Goal: Task Accomplishment & Management: Complete application form

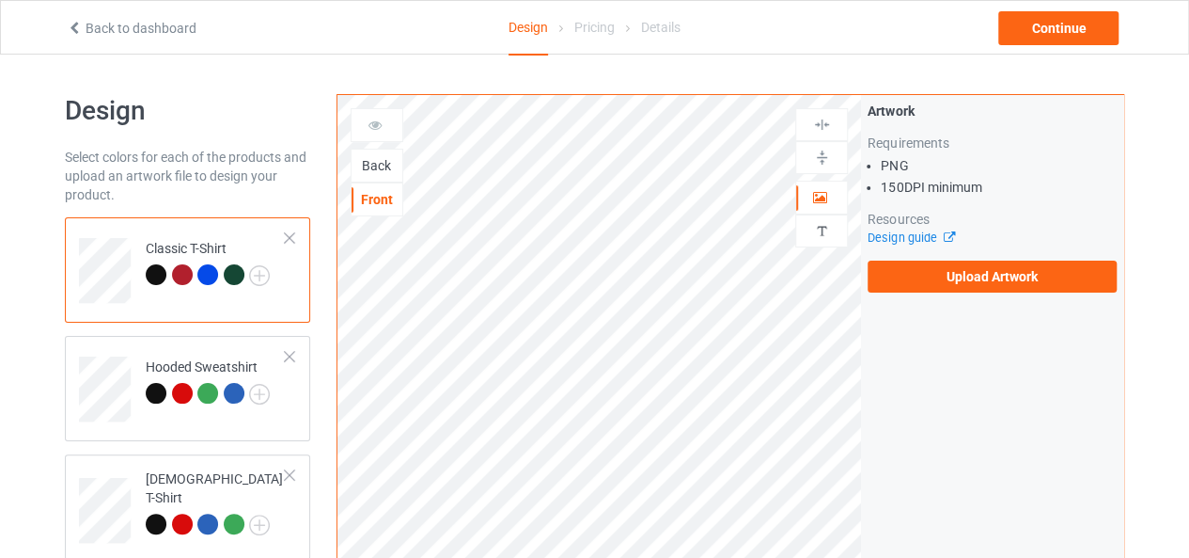
click at [371, 160] on div "Back" at bounding box center [377, 165] width 51 height 19
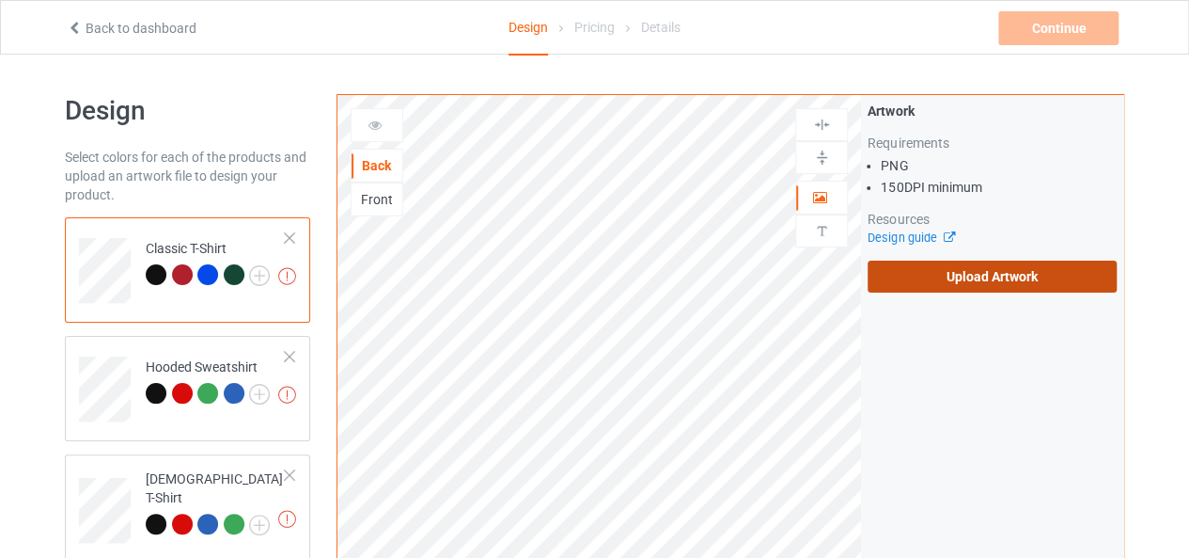
click at [949, 275] on label "Upload Artwork" at bounding box center [992, 276] width 249 height 32
click at [0, 0] on input "Upload Artwork" at bounding box center [0, 0] width 0 height 0
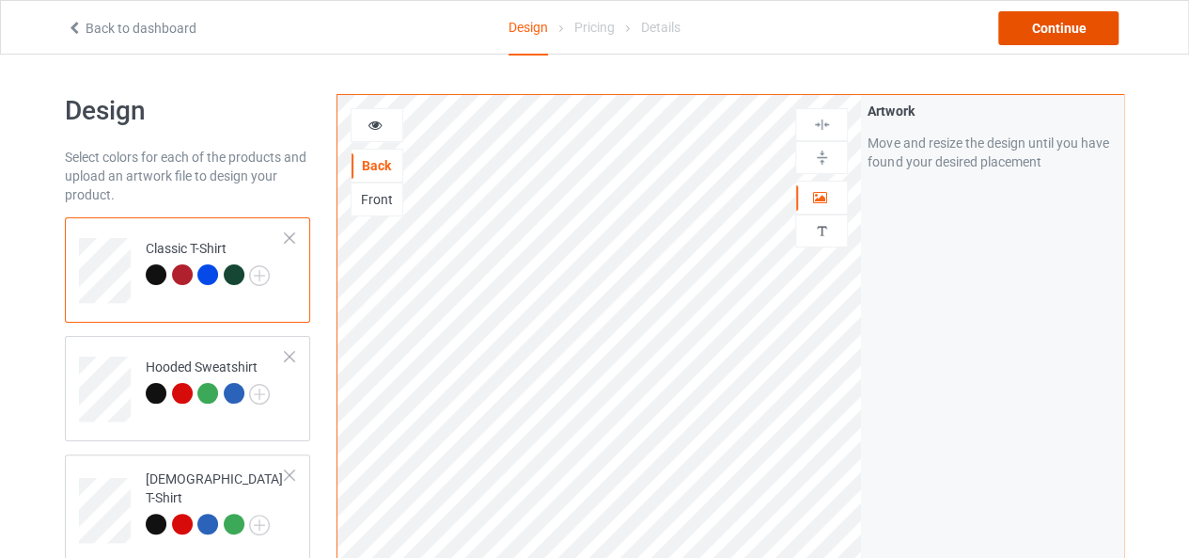
click at [1069, 18] on div "Continue" at bounding box center [1059, 28] width 120 height 34
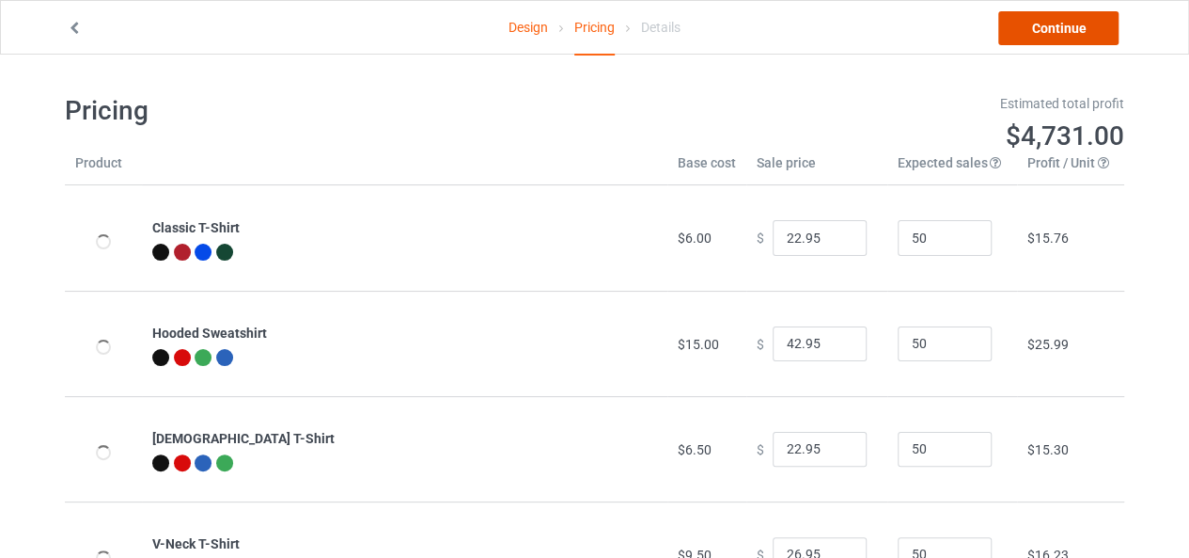
click at [1069, 18] on link "Continue" at bounding box center [1059, 28] width 120 height 34
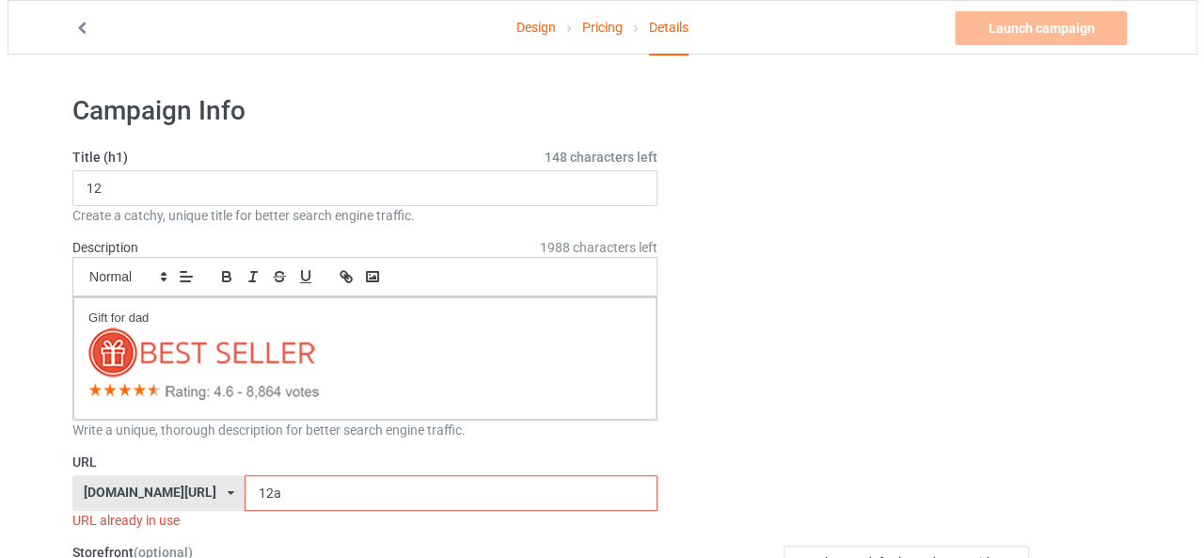
scroll to position [188, 0]
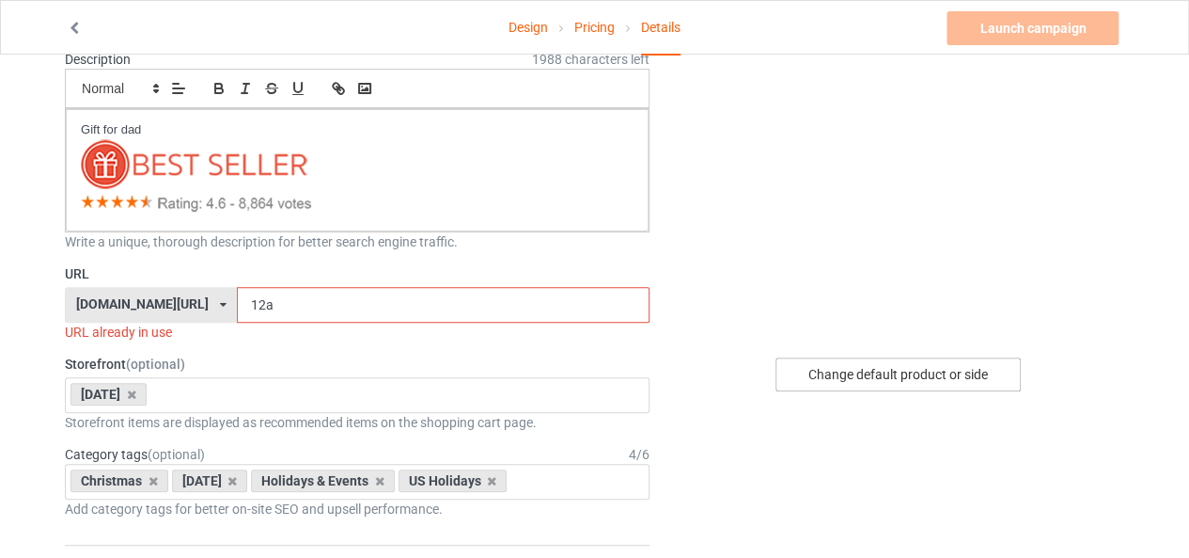
click at [908, 375] on div "Change default product or side" at bounding box center [898, 374] width 245 height 34
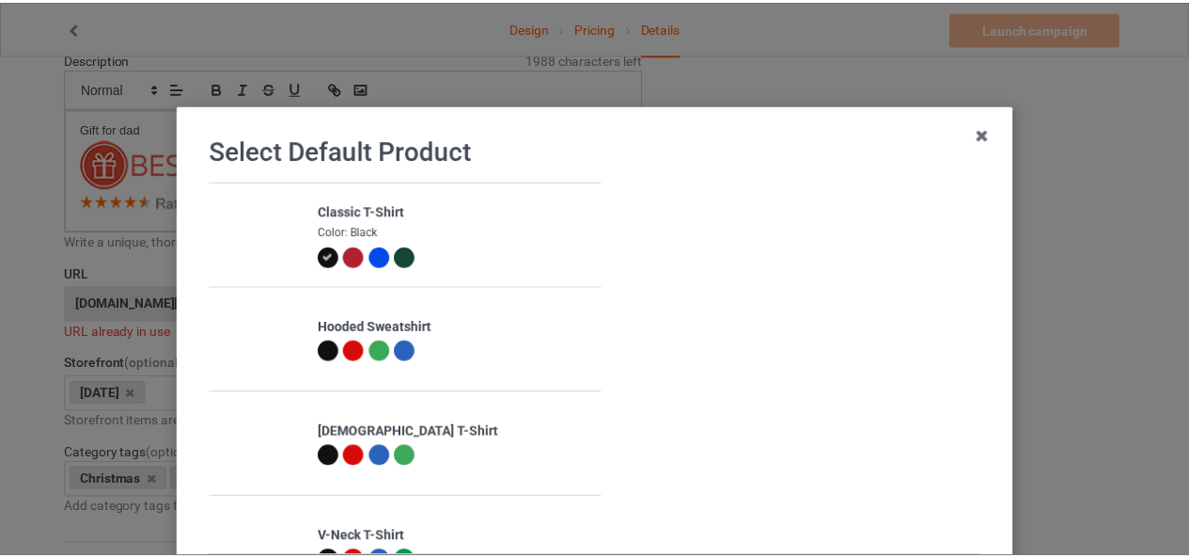
scroll to position [197, 0]
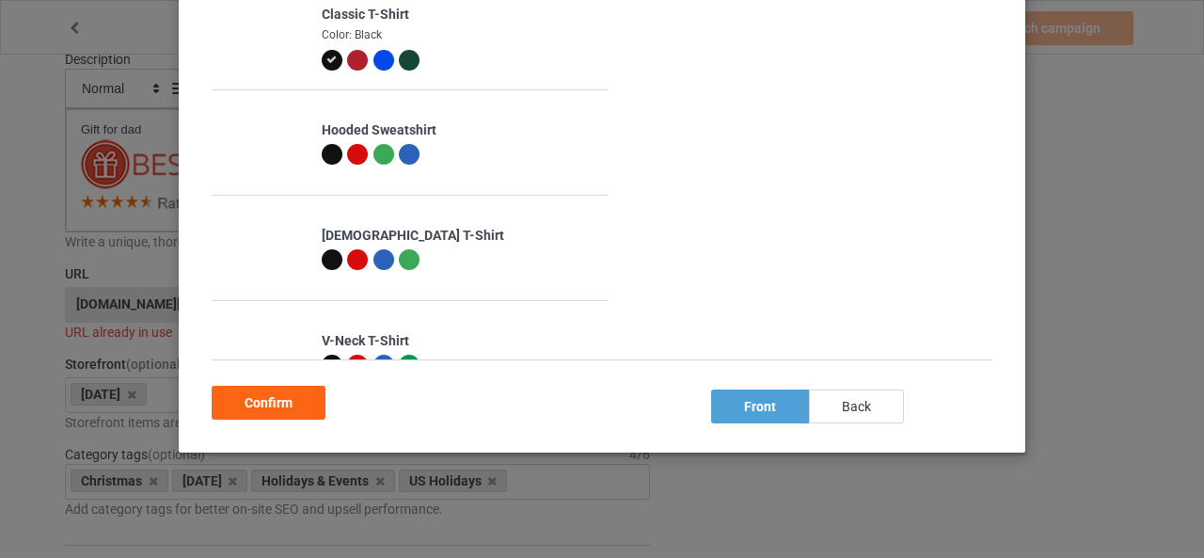
click at [871, 400] on div "back" at bounding box center [856, 406] width 95 height 34
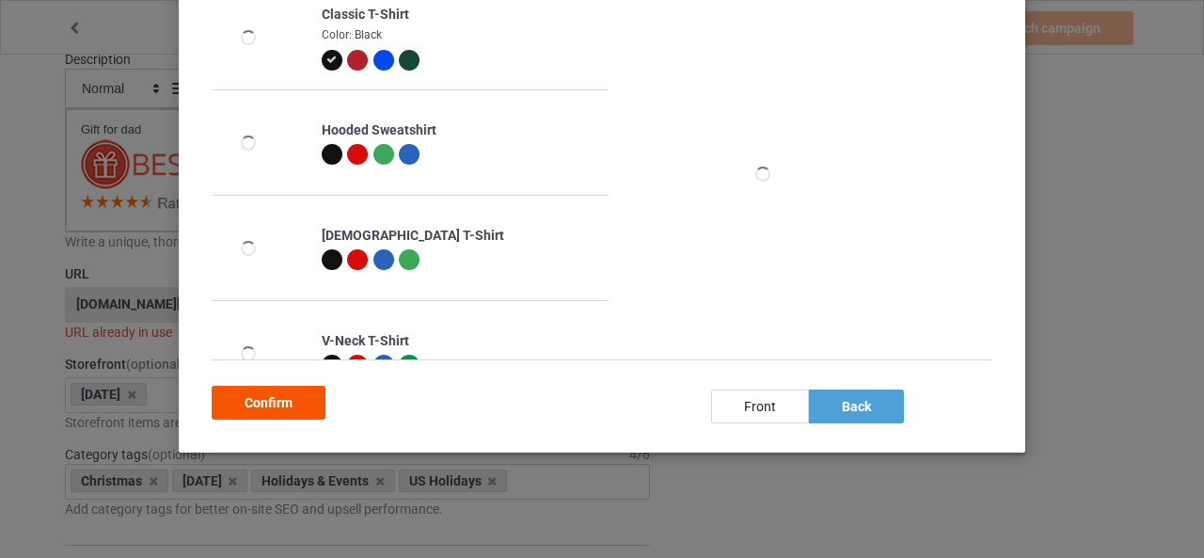
click at [275, 405] on div "Confirm" at bounding box center [269, 403] width 114 height 34
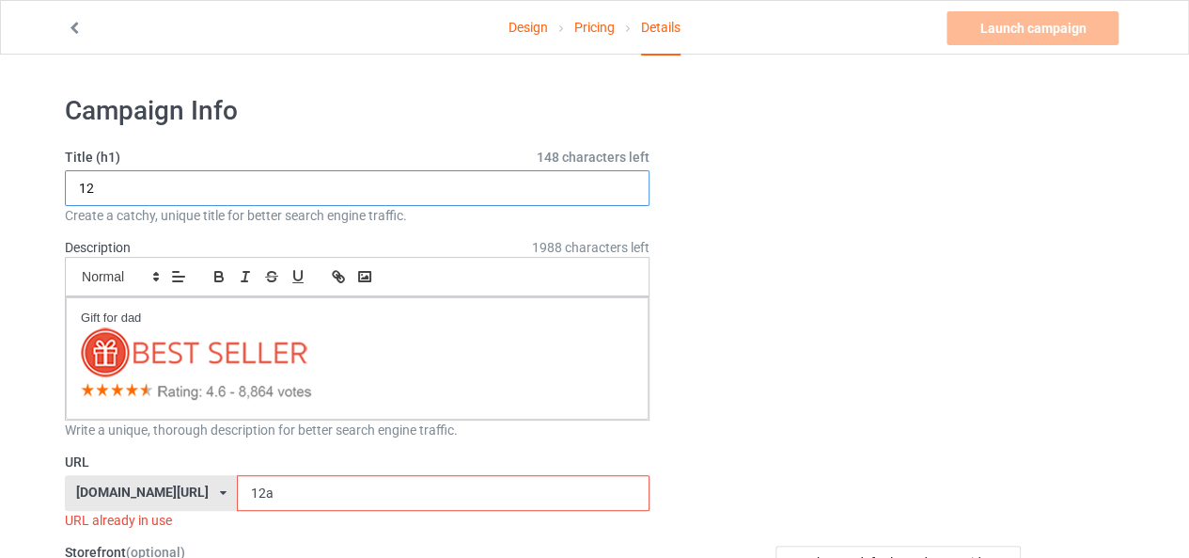
click at [105, 182] on input "12" at bounding box center [357, 188] width 585 height 36
type input "01"
click at [312, 490] on input "12a" at bounding box center [443, 493] width 412 height 36
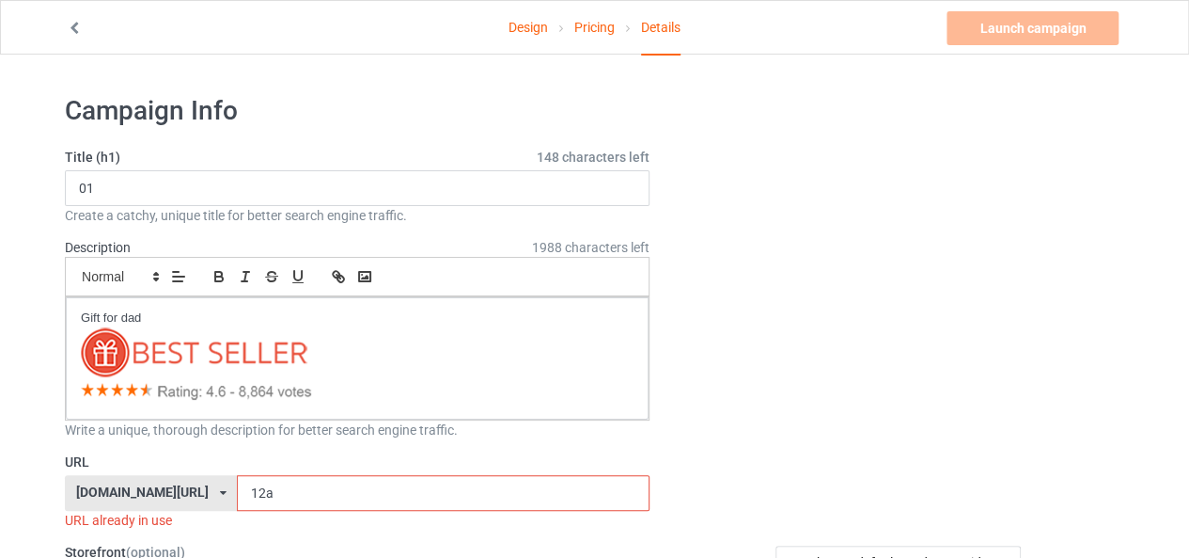
click at [312, 490] on input "12a" at bounding box center [443, 493] width 412 height 36
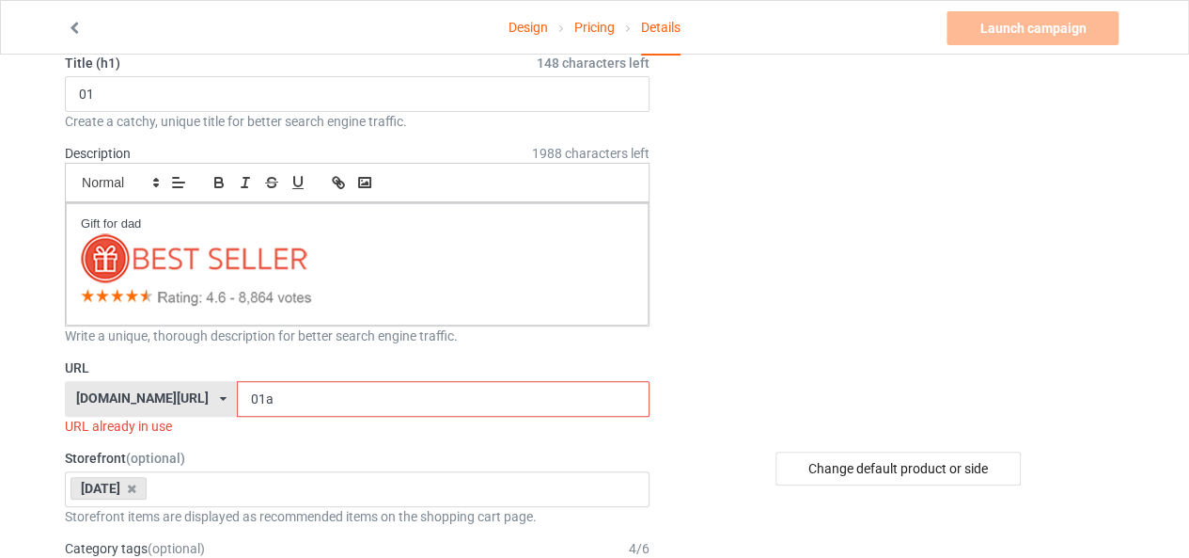
click at [237, 397] on input "01a" at bounding box center [443, 399] width 412 height 36
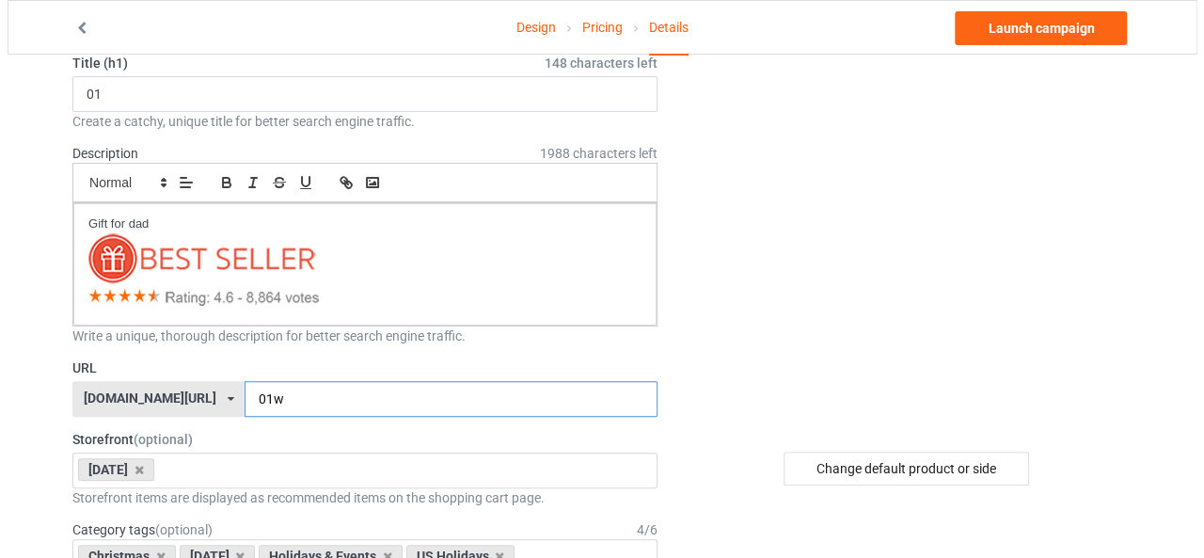
scroll to position [0, 0]
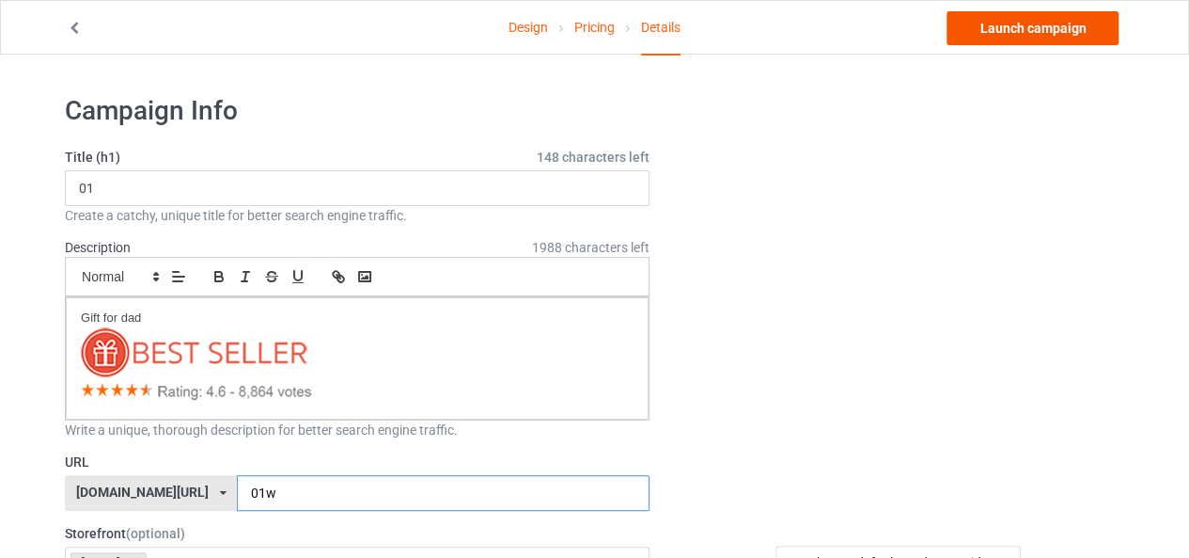
type input "01w"
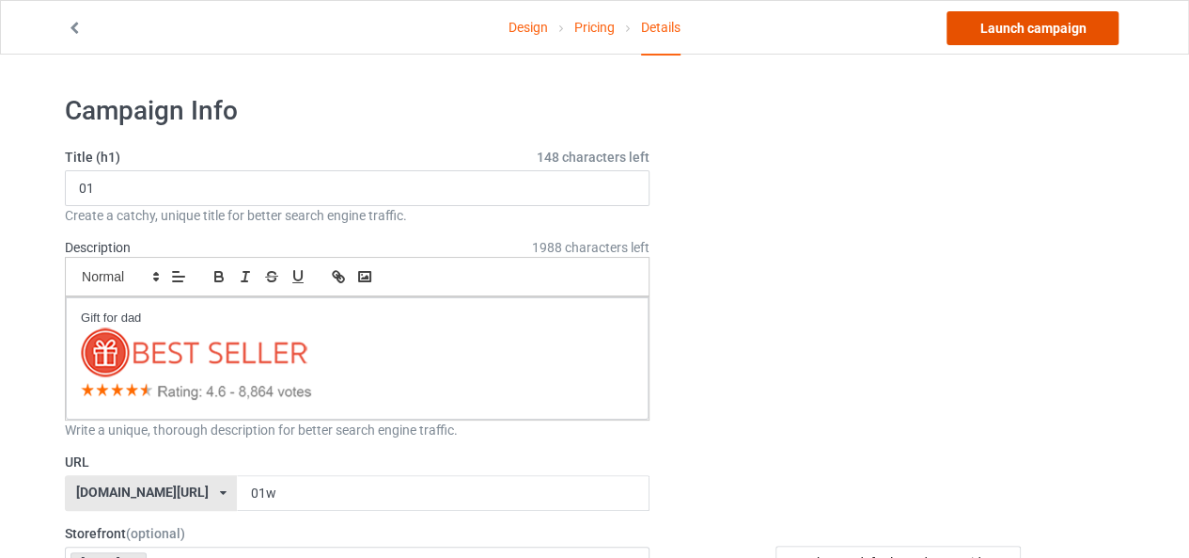
click at [1043, 28] on link "Launch campaign" at bounding box center [1033, 28] width 172 height 34
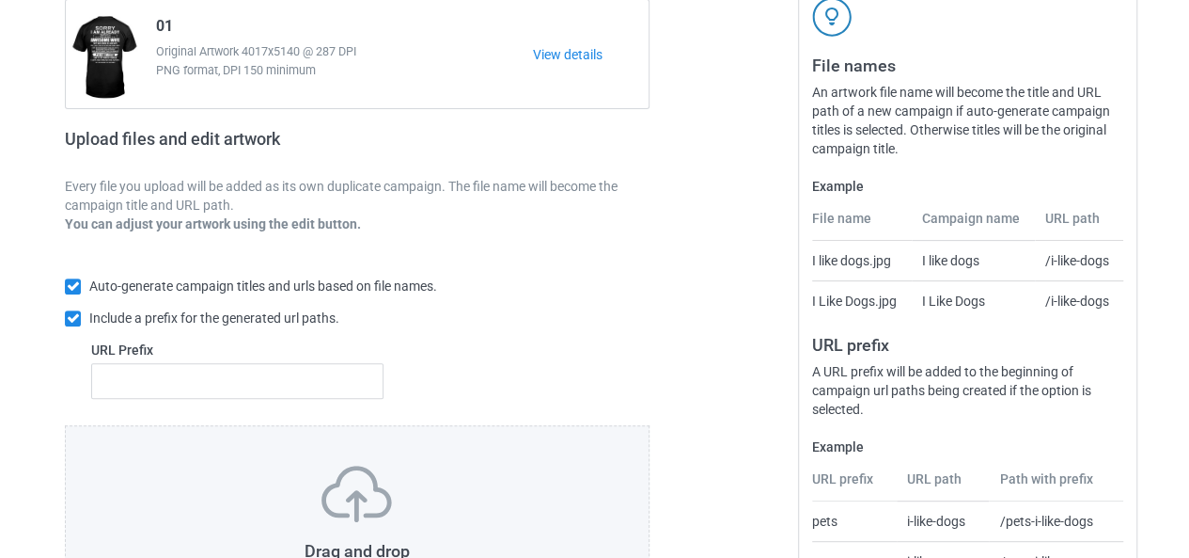
scroll to position [355, 0]
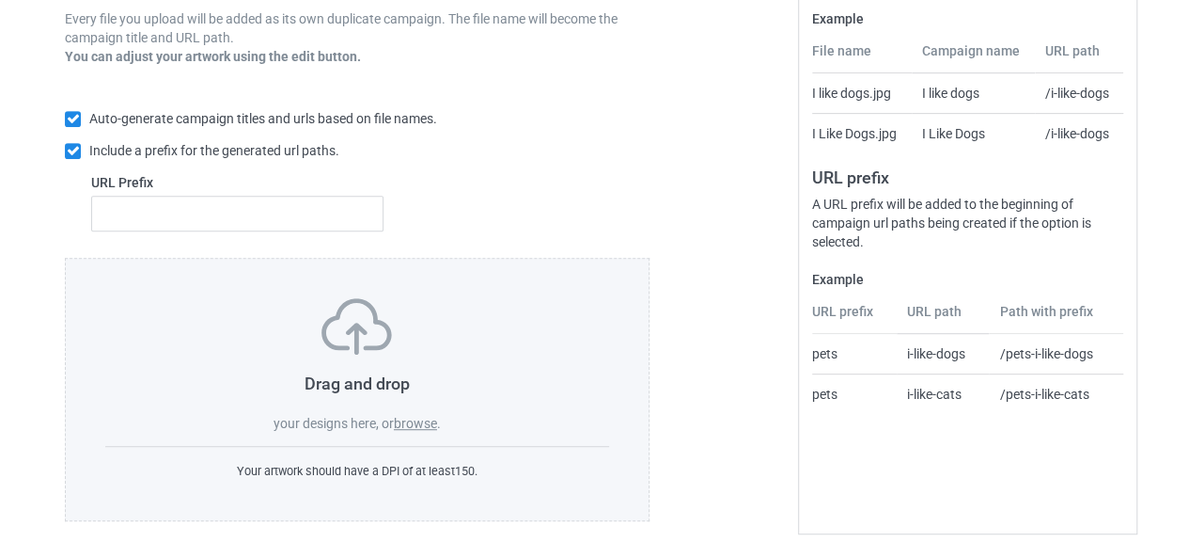
click at [428, 419] on label "browse" at bounding box center [415, 423] width 43 height 15
click at [0, 0] on input "browse" at bounding box center [0, 0] width 0 height 0
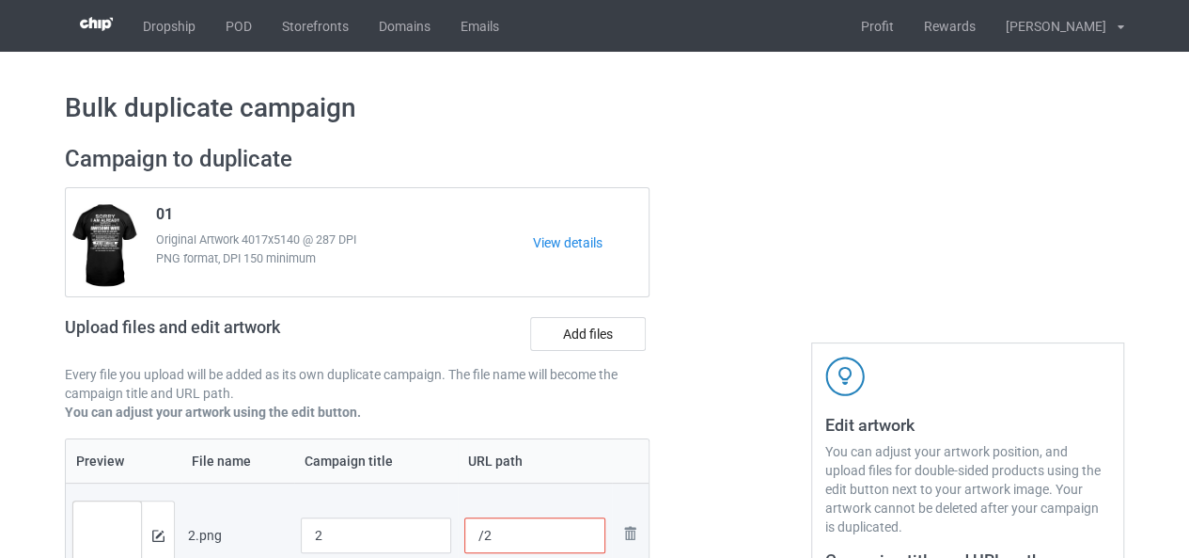
scroll to position [188, 0]
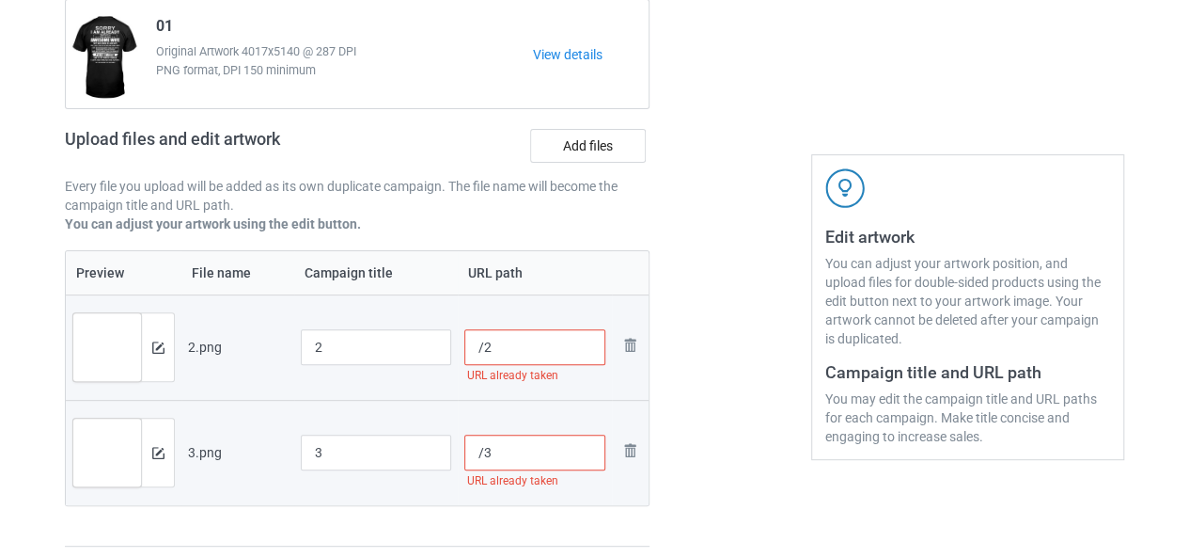
click at [532, 354] on input "/2" at bounding box center [535, 347] width 142 height 36
type input "/2w"
click at [502, 439] on input "/3" at bounding box center [535, 452] width 142 height 36
type input "/3w"
click at [647, 401] on td "Remove file" at bounding box center [630, 452] width 36 height 105
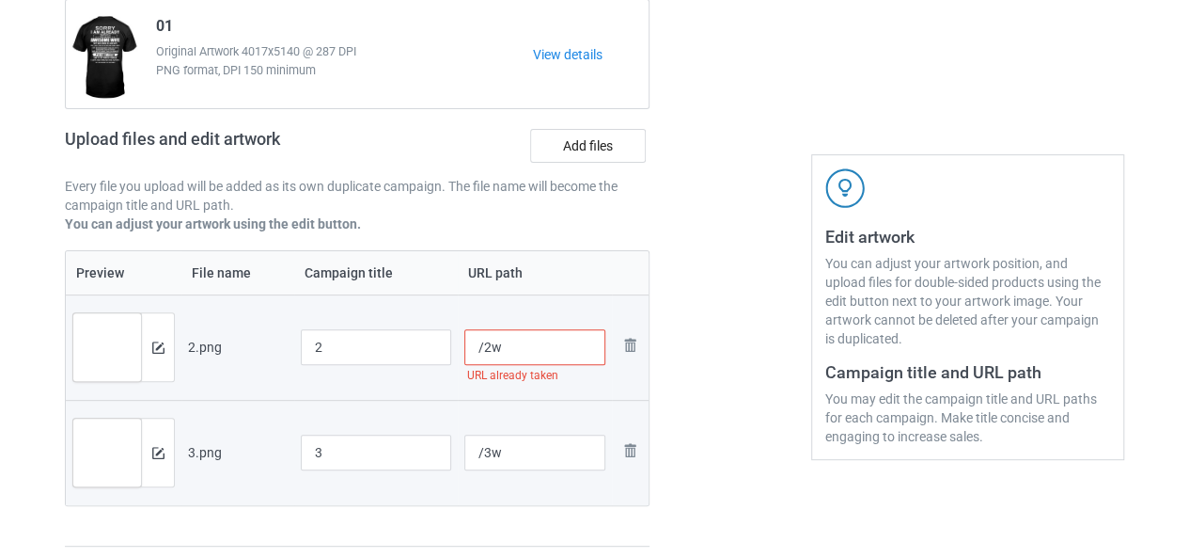
click at [517, 343] on input "/2w" at bounding box center [535, 347] width 142 height 36
type input "/2w"
click at [703, 328] on div at bounding box center [730, 252] width 135 height 617
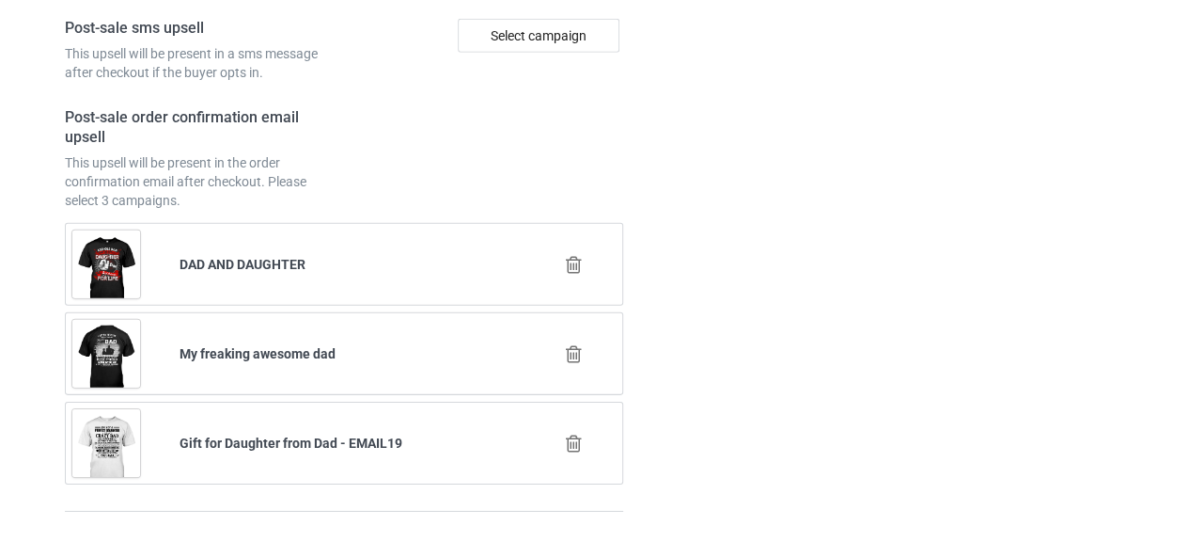
scroll to position [2841, 0]
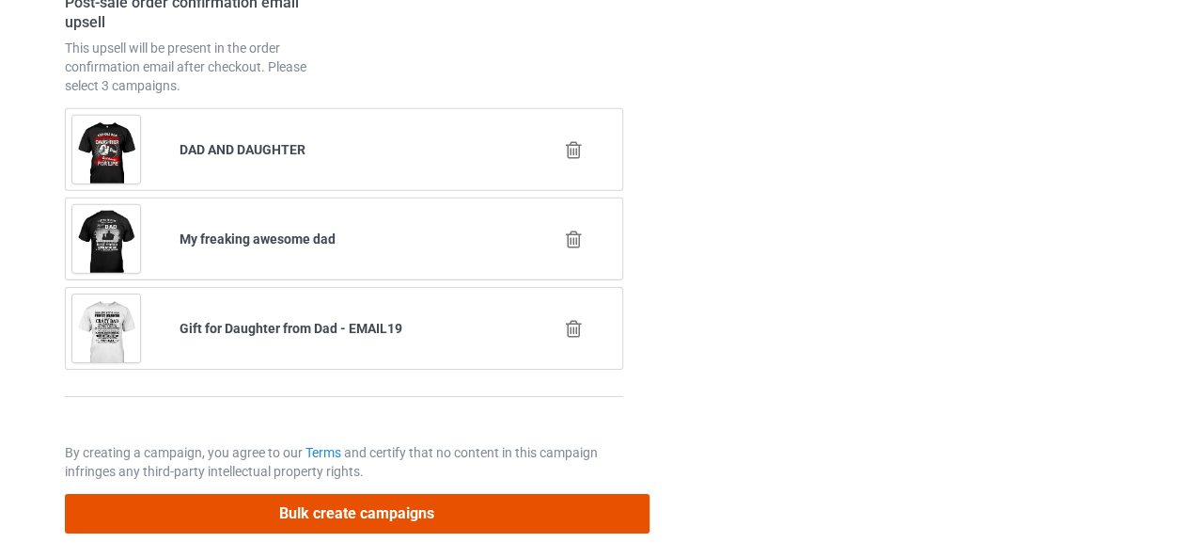
click at [363, 501] on button "Bulk create campaigns" at bounding box center [357, 513] width 585 height 39
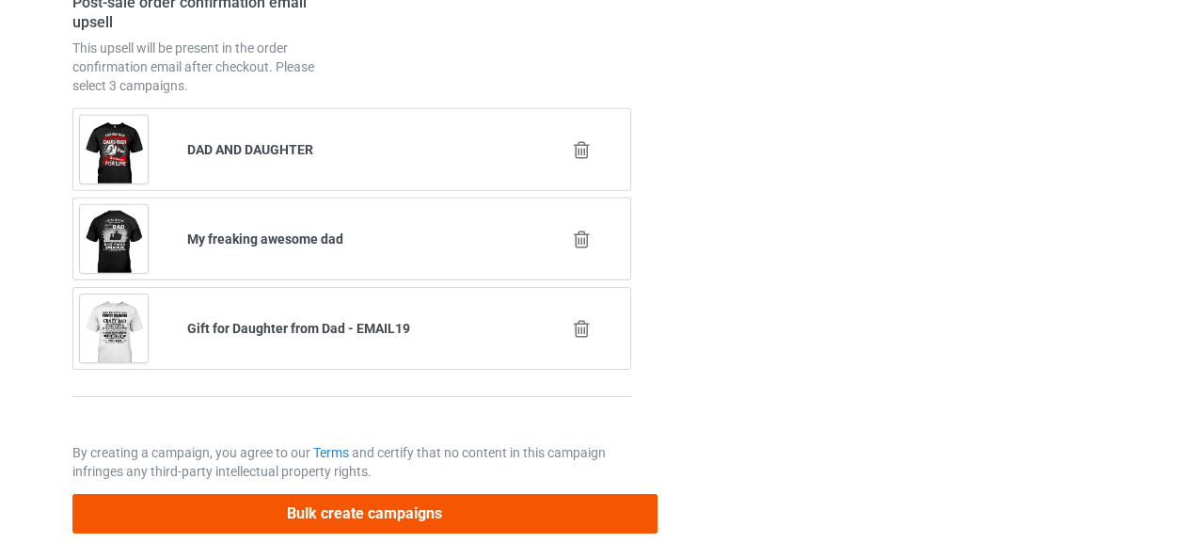
scroll to position [0, 0]
